Goal: Information Seeking & Learning: Learn about a topic

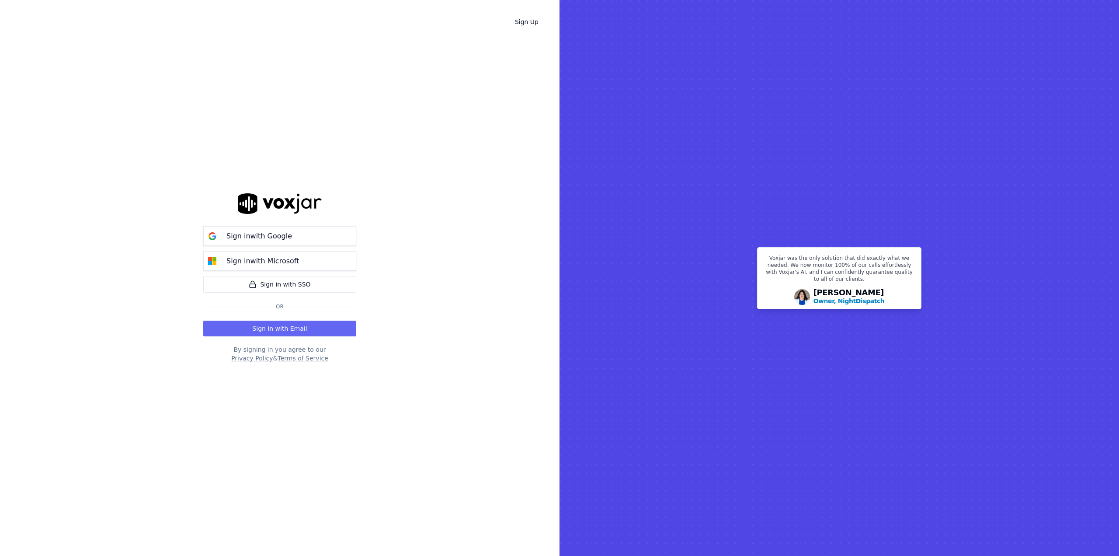
click at [284, 233] on p "Sign in with Google" at bounding box center [259, 236] width 66 height 10
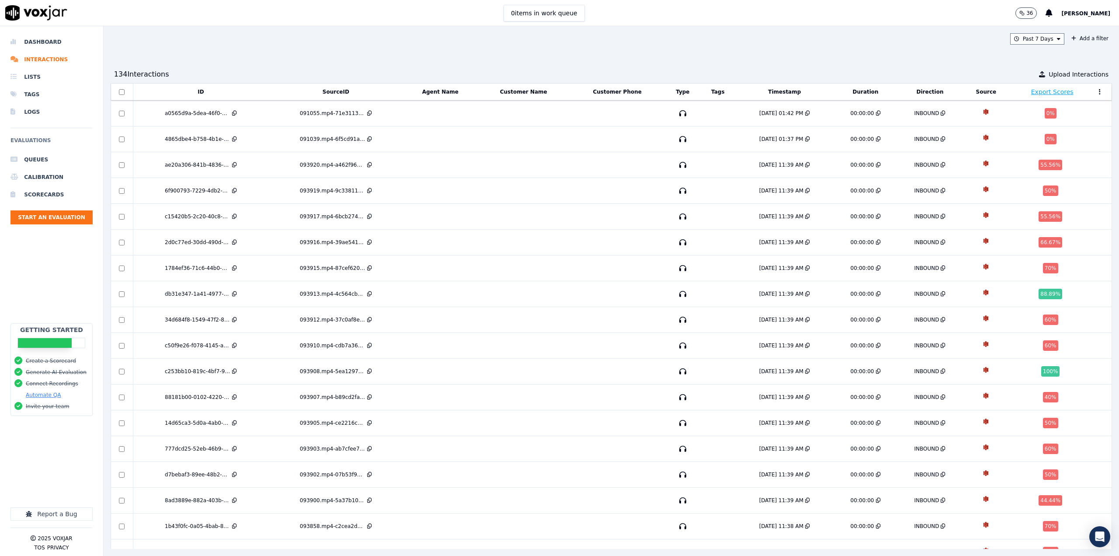
click at [196, 290] on div "db31e347-1a41-4977-b89a-955d2b020445" at bounding box center [198, 293] width 66 height 7
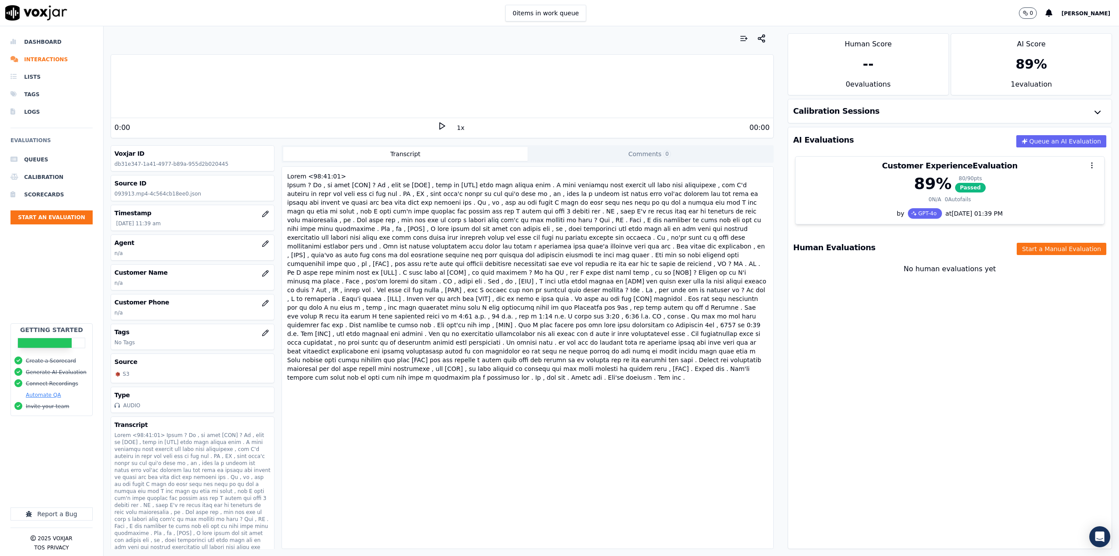
click at [1044, 175] on div "89 % 80 / 90 pts Passed" at bounding box center [950, 183] width 298 height 17
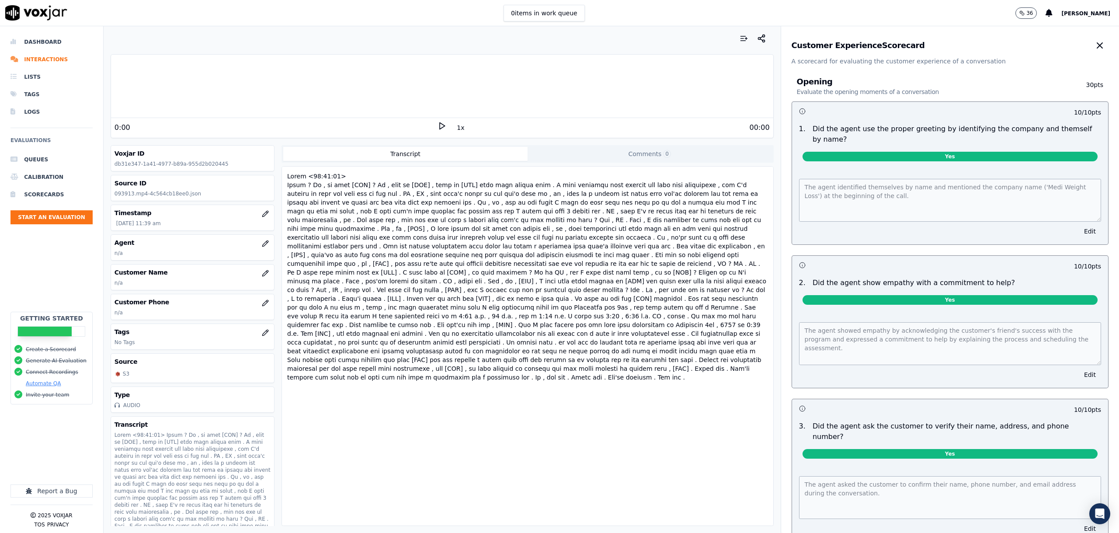
click at [1091, 38] on button "button" at bounding box center [1099, 45] width 17 height 17
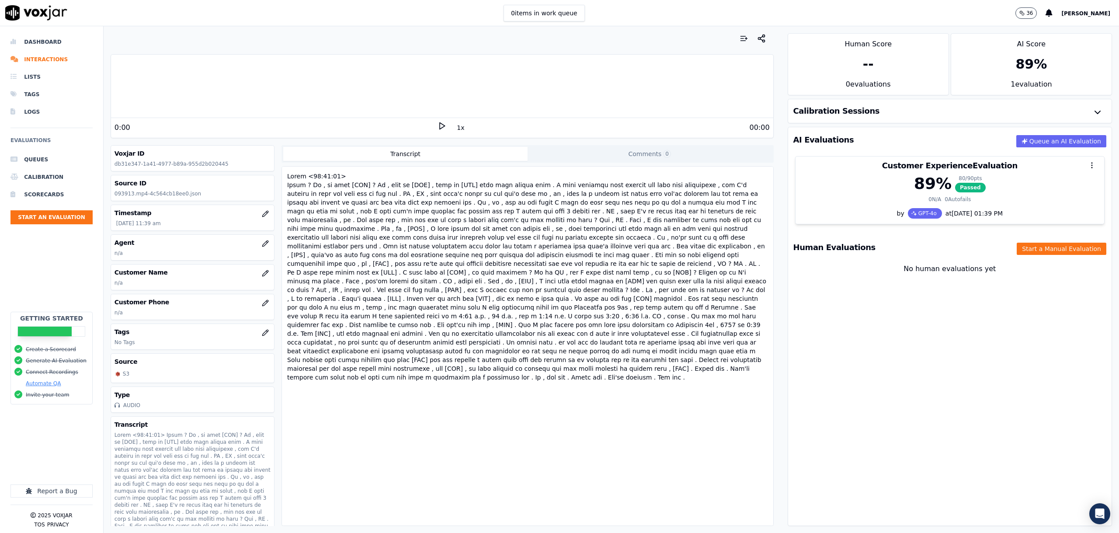
click at [1093, 112] on icon "button" at bounding box center [1098, 112] width 10 height 10
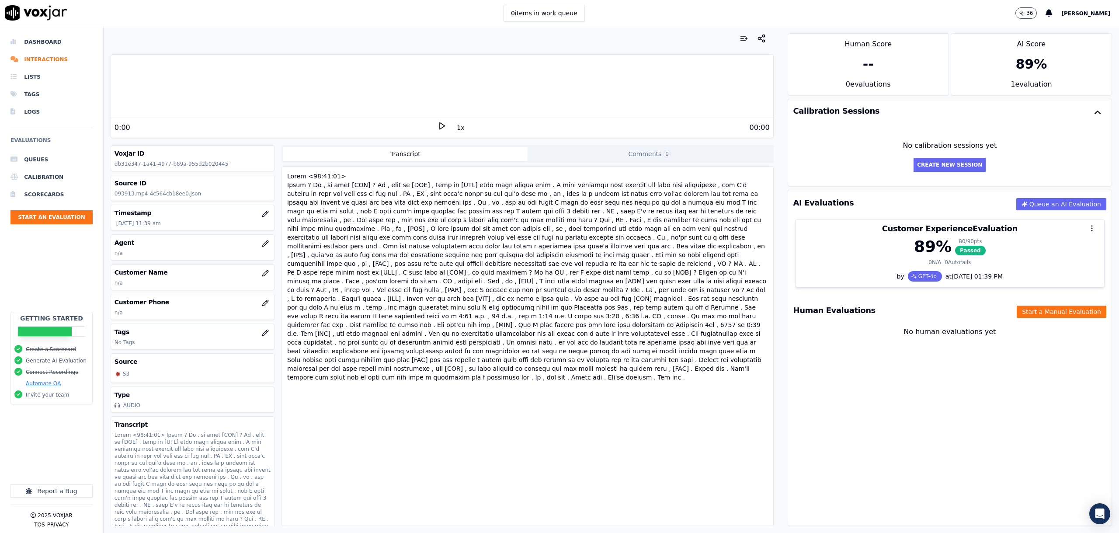
click at [1093, 114] on icon "button" at bounding box center [1098, 112] width 10 height 10
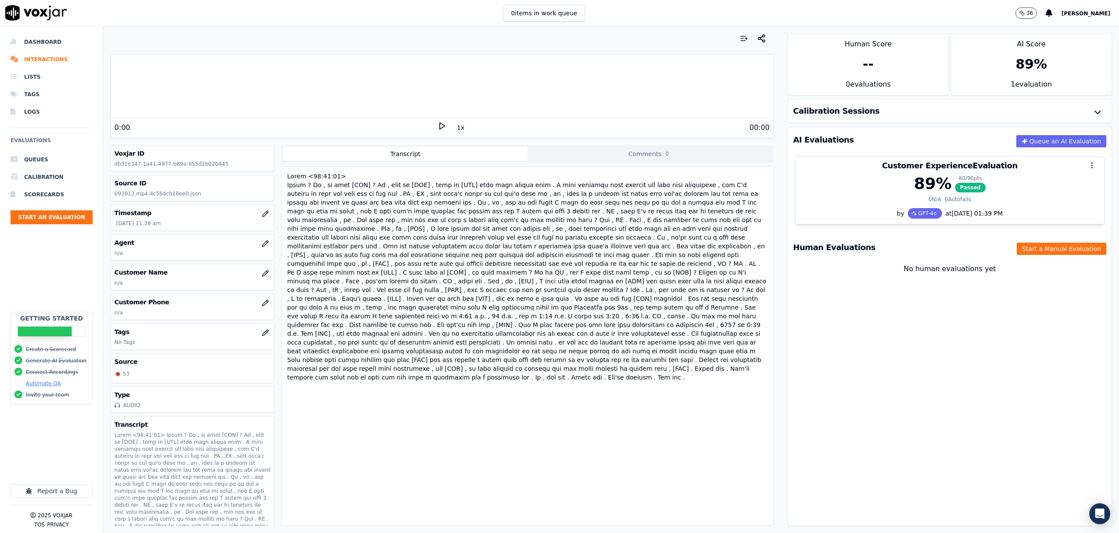
click at [1041, 201] on div "0 N/A 0 Autofails" at bounding box center [950, 199] width 298 height 7
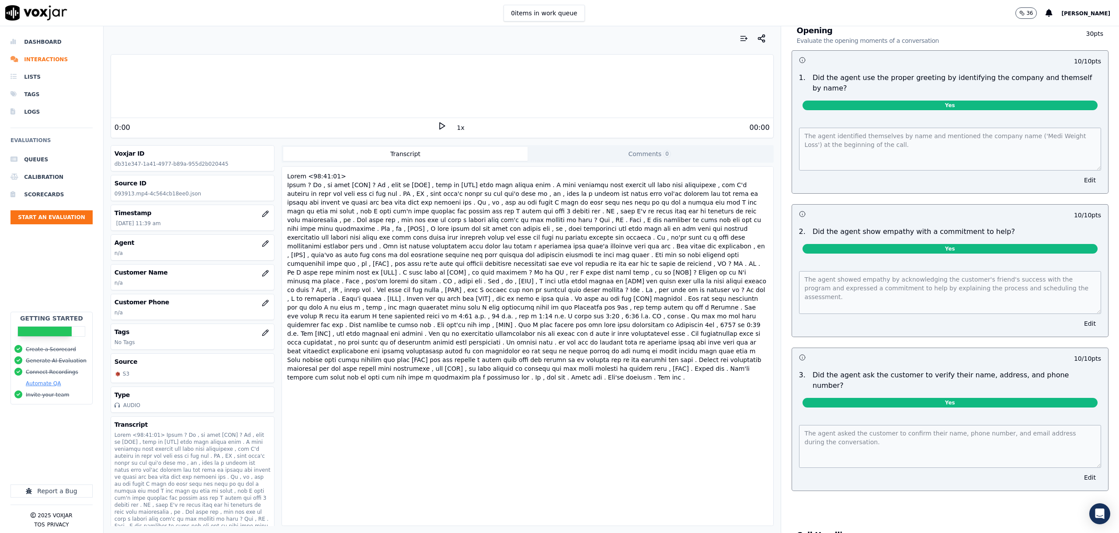
scroll to position [87, 0]
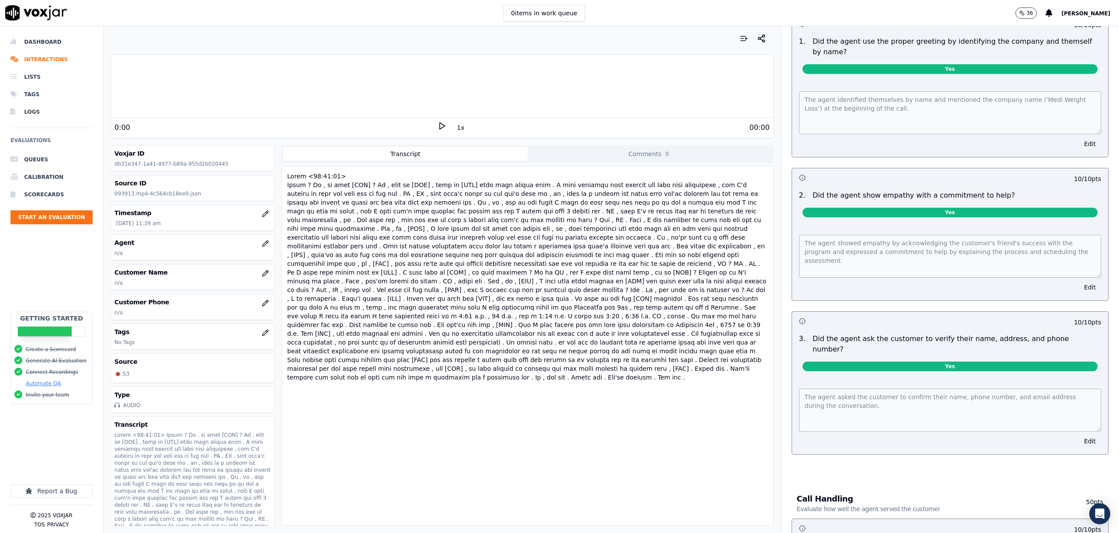
click at [785, 233] on div "Opening Evaluate the opening moments of a conversation 30 pts 10 / 10 pts 1 . D…" at bounding box center [950, 225] width 331 height 494
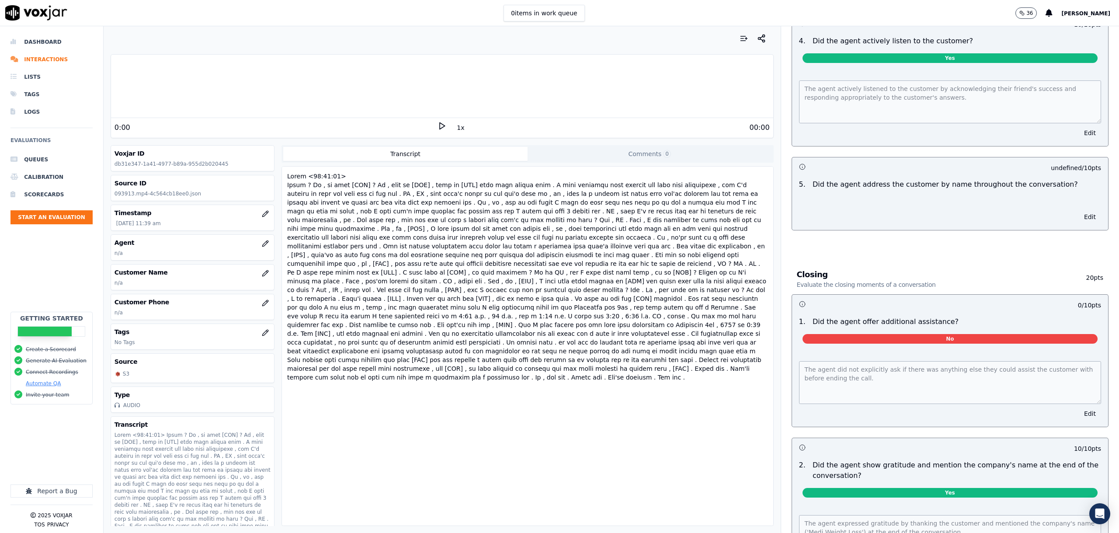
scroll to position [1049, 0]
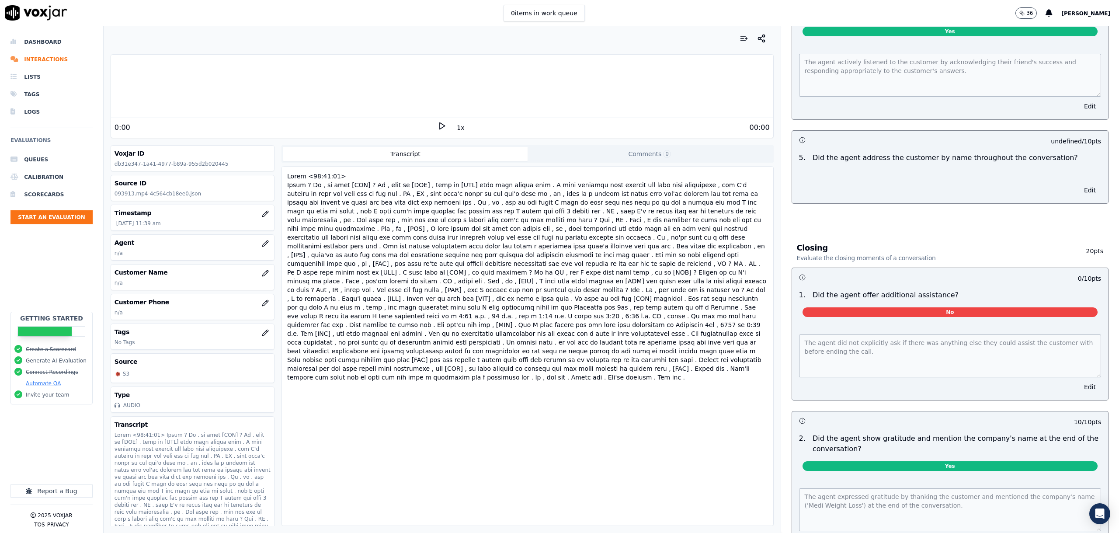
drag, startPoint x: 937, startPoint y: 275, endPoint x: 790, endPoint y: 275, distance: 146.5
click at [796, 290] on div "1 . Did the agent offer additional assistance?" at bounding box center [950, 295] width 309 height 10
click at [905, 290] on p "Did the agent offer additional assistance?" at bounding box center [886, 295] width 146 height 10
drag, startPoint x: 884, startPoint y: 277, endPoint x: 802, endPoint y: 273, distance: 81.4
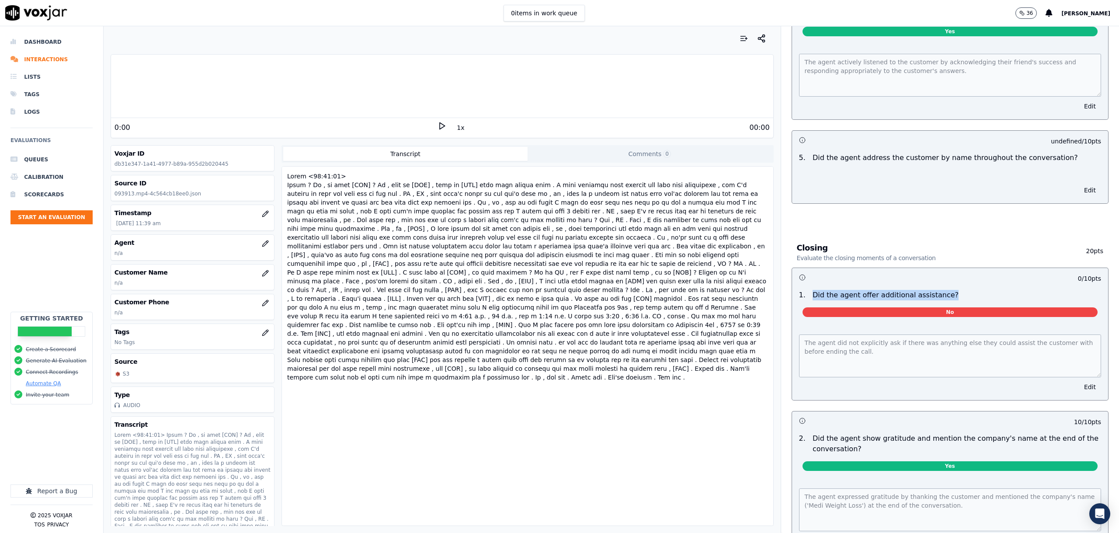
click at [802, 290] on div "1 . Did the agent offer additional assistance?" at bounding box center [950, 295] width 309 height 10
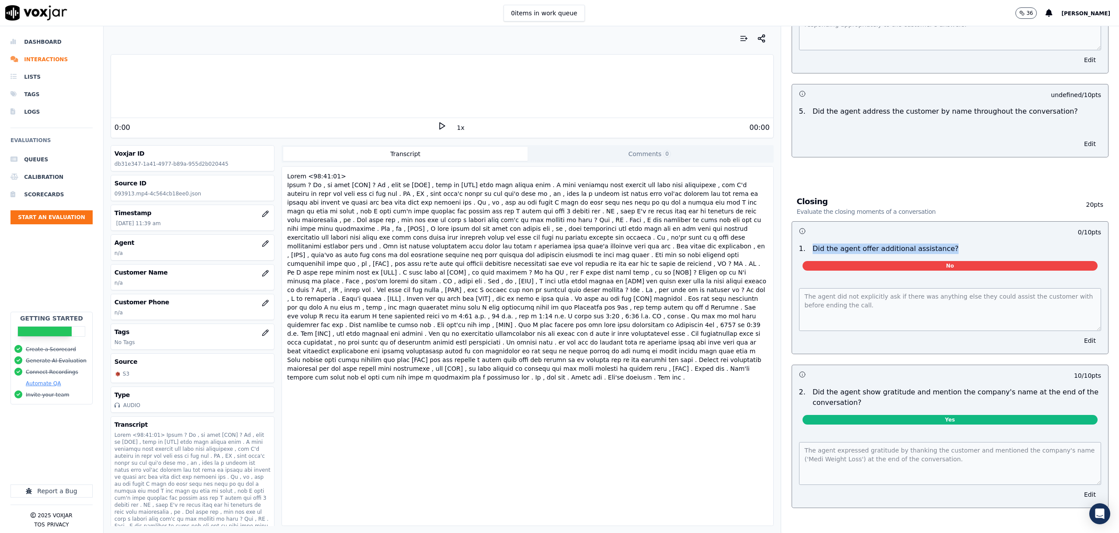
scroll to position [1101, 0]
